Goal: Use online tool/utility: Utilize a website feature to perform a specific function

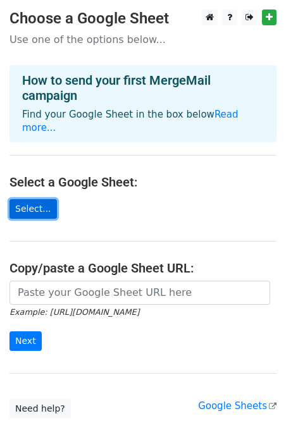
click at [37, 199] on link "Select..." at bounding box center [32, 209] width 47 height 20
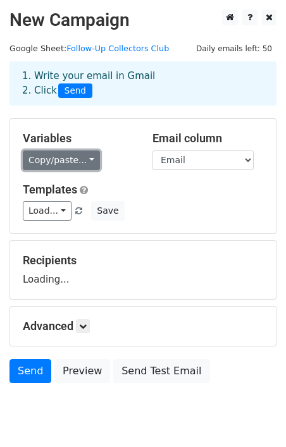
click at [64, 157] on link "Copy/paste..." at bounding box center [61, 160] width 77 height 20
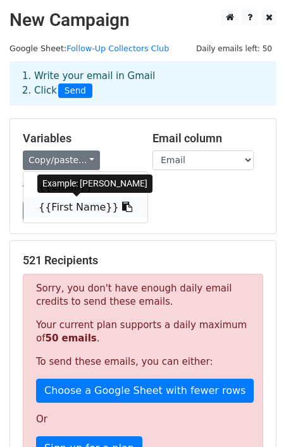
click at [74, 209] on link "{{First Name}}" at bounding box center [85, 207] width 124 height 20
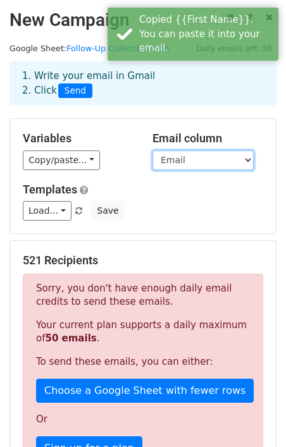
click at [177, 154] on select "Email First Name" at bounding box center [202, 160] width 101 height 20
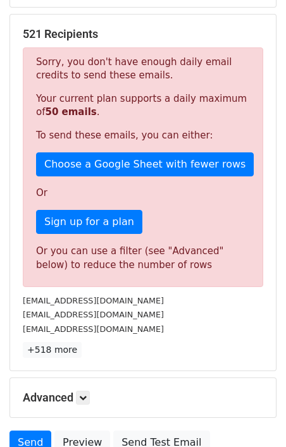
scroll to position [228, 0]
